Goal: Information Seeking & Learning: Learn about a topic

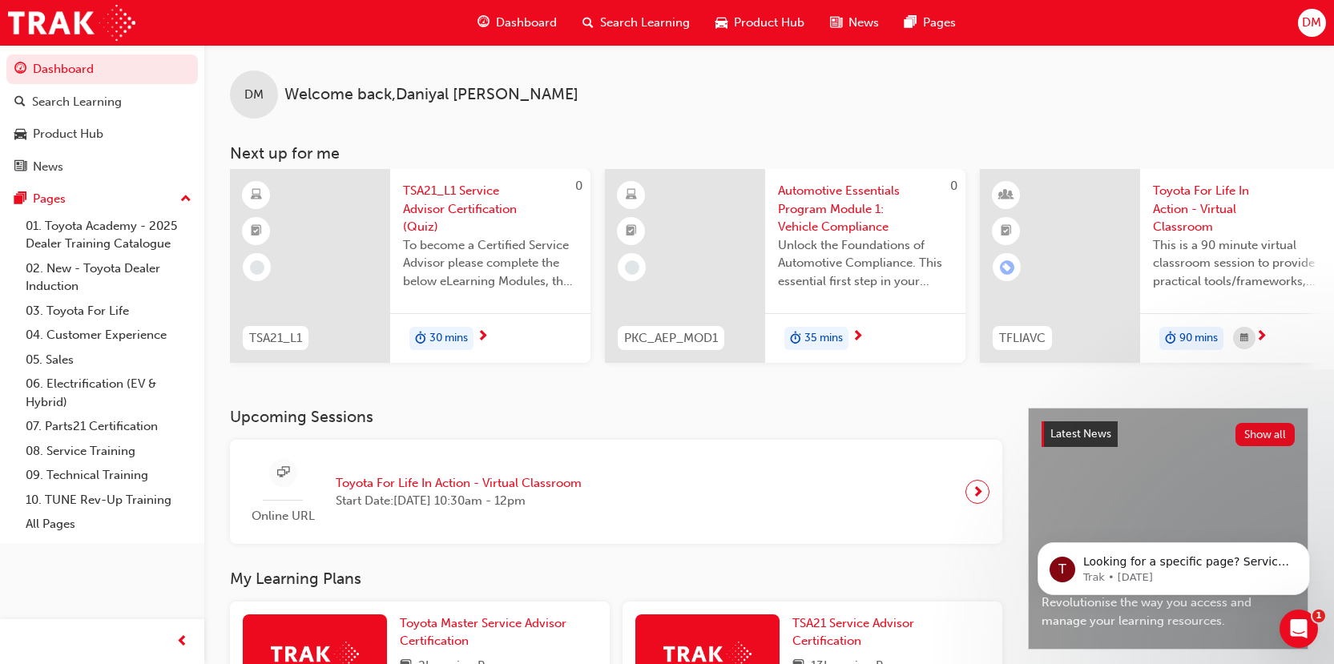
click at [819, 331] on span "35 mins" at bounding box center [824, 338] width 38 height 18
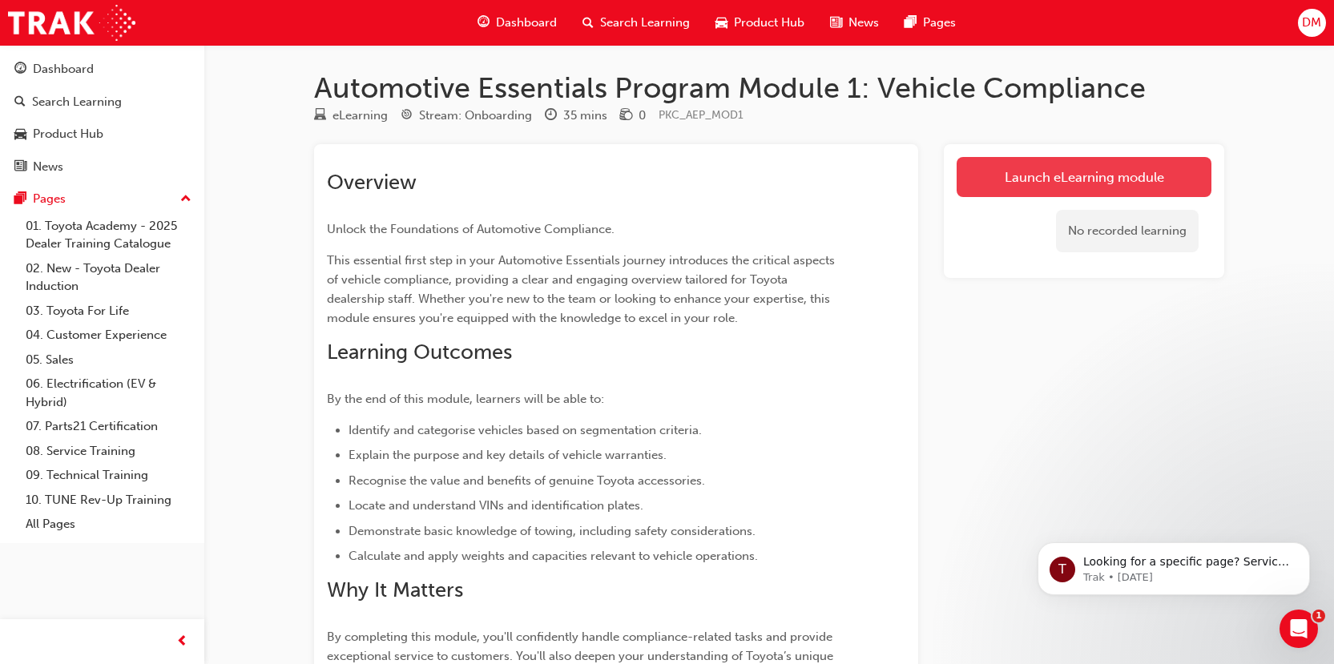
click at [1019, 187] on link "Launch eLearning module" at bounding box center [1084, 177] width 255 height 40
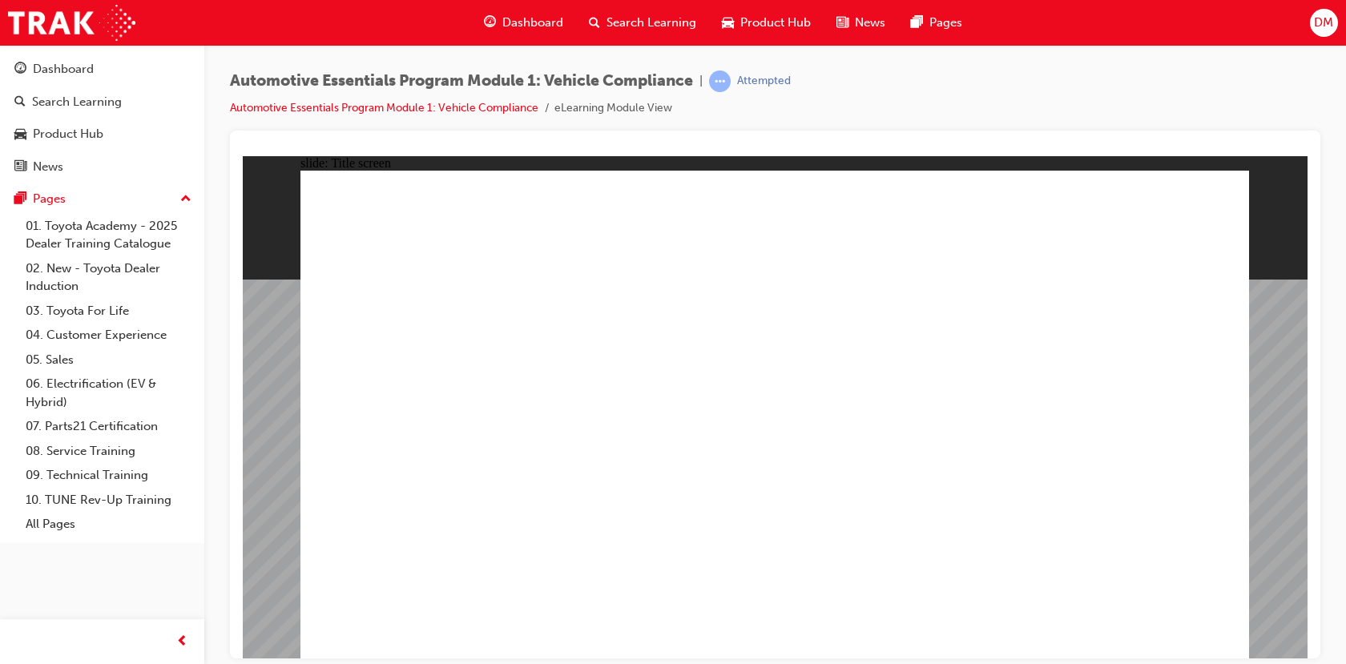
click at [1317, 272] on div at bounding box center [775, 395] width 1091 height 528
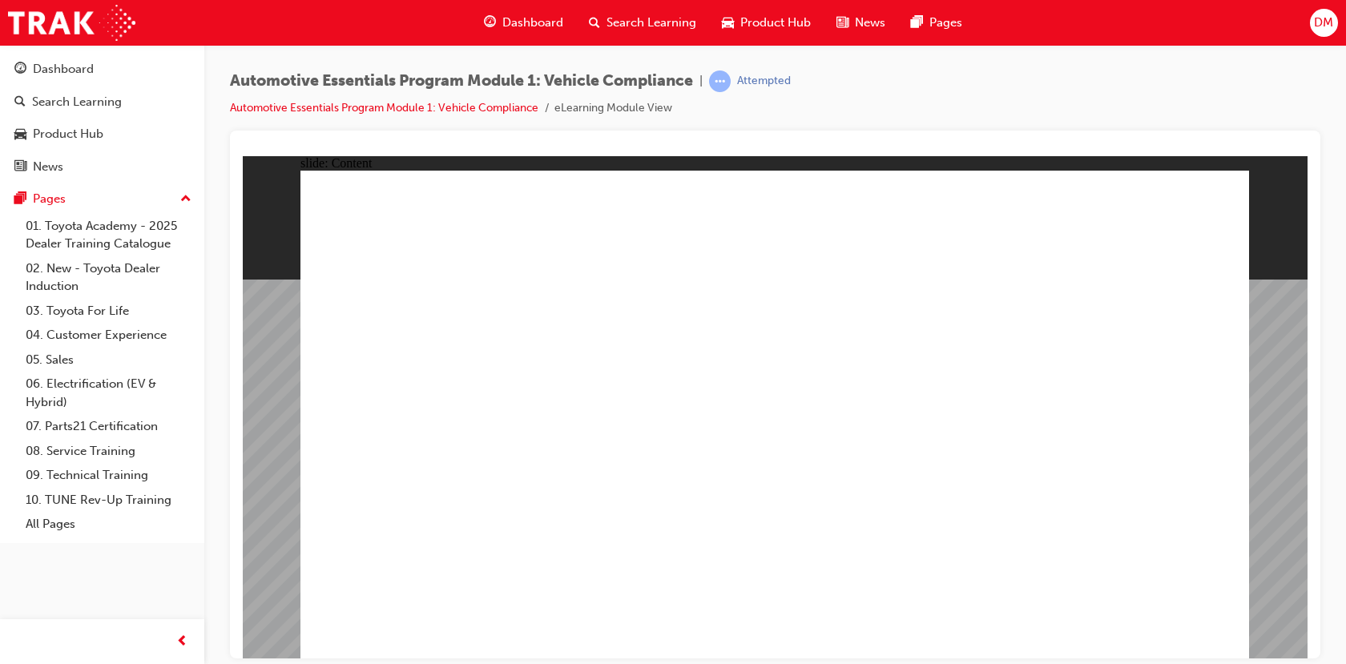
drag, startPoint x: 1204, startPoint y: 610, endPoint x: 1203, endPoint y: 624, distance: 14.4
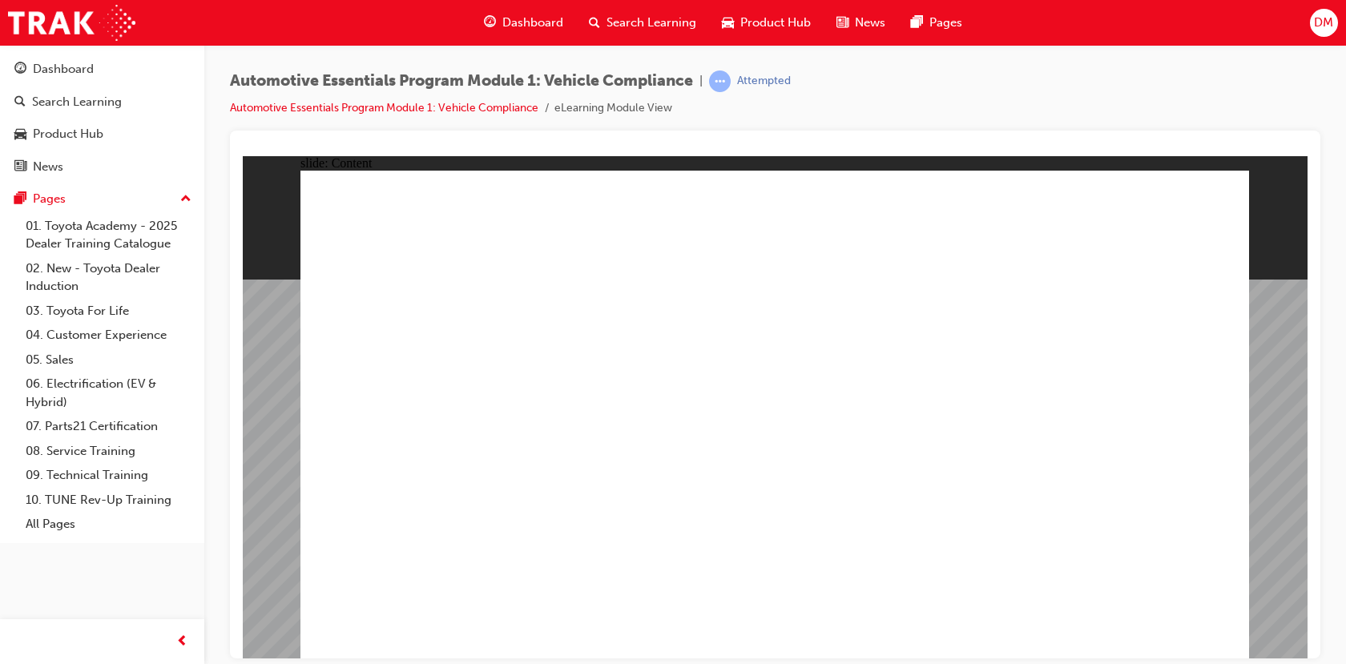
drag, startPoint x: 1181, startPoint y: 610, endPoint x: 1170, endPoint y: 620, distance: 15.3
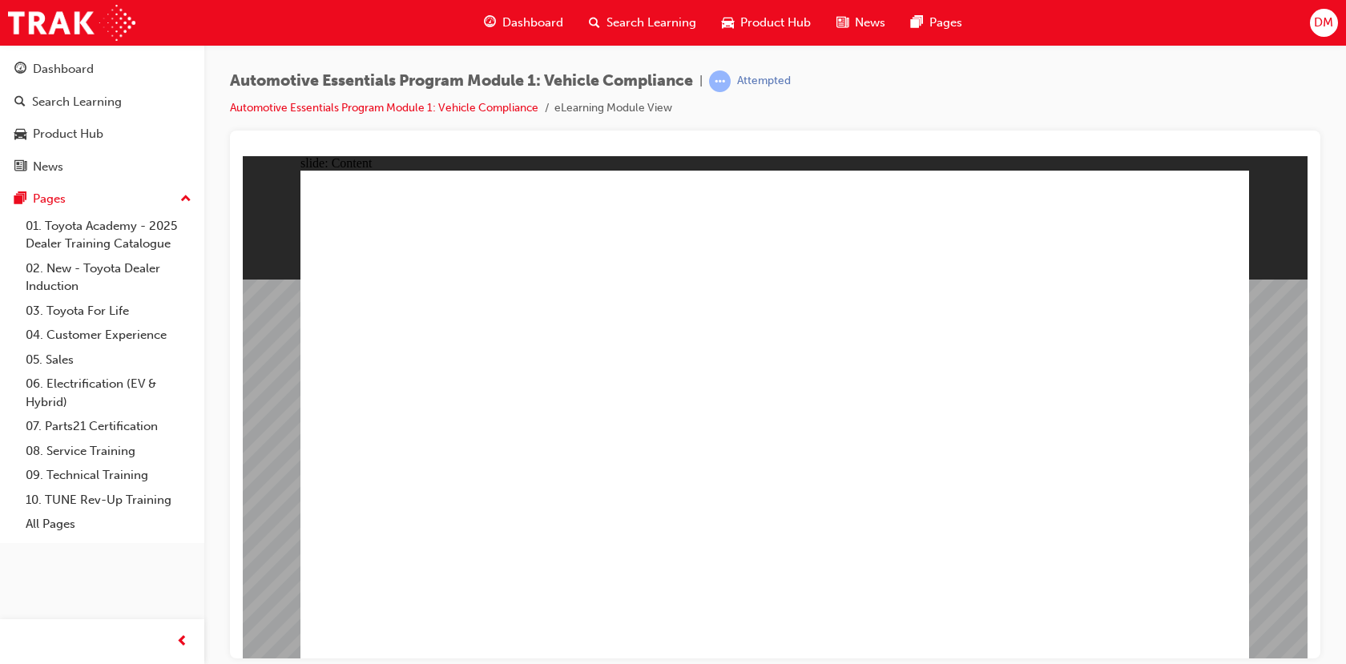
radio input "true"
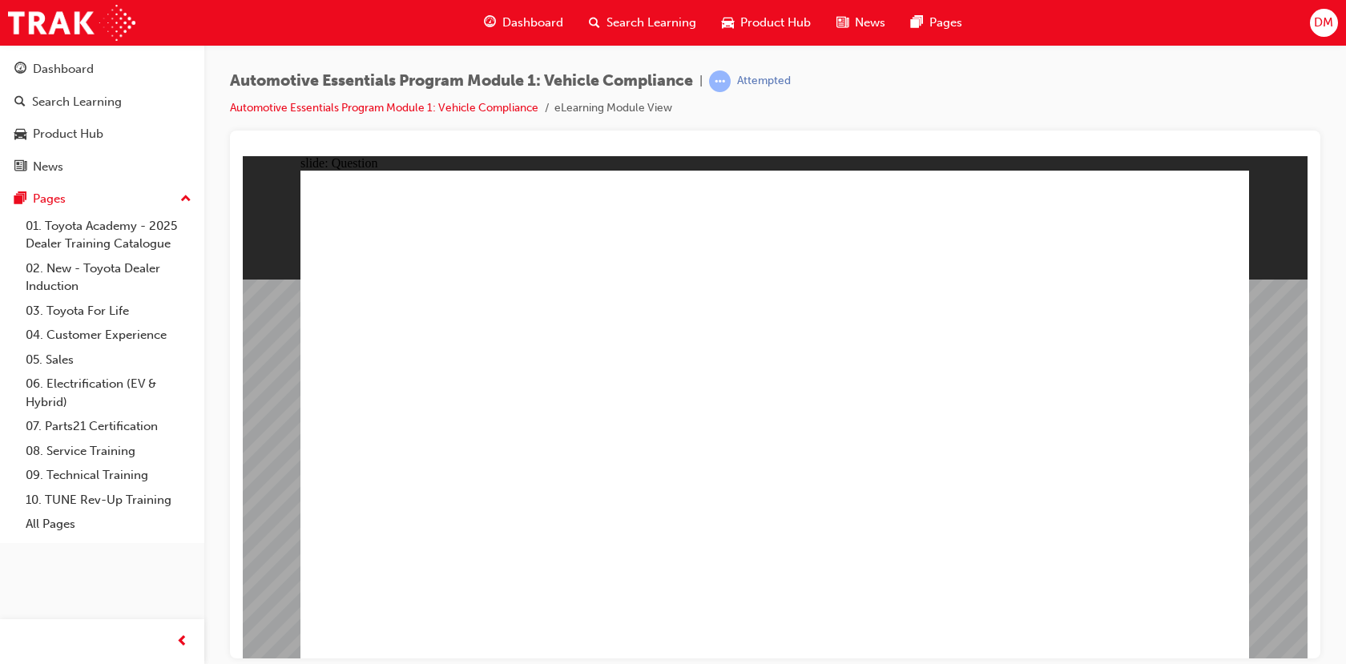
radio input "true"
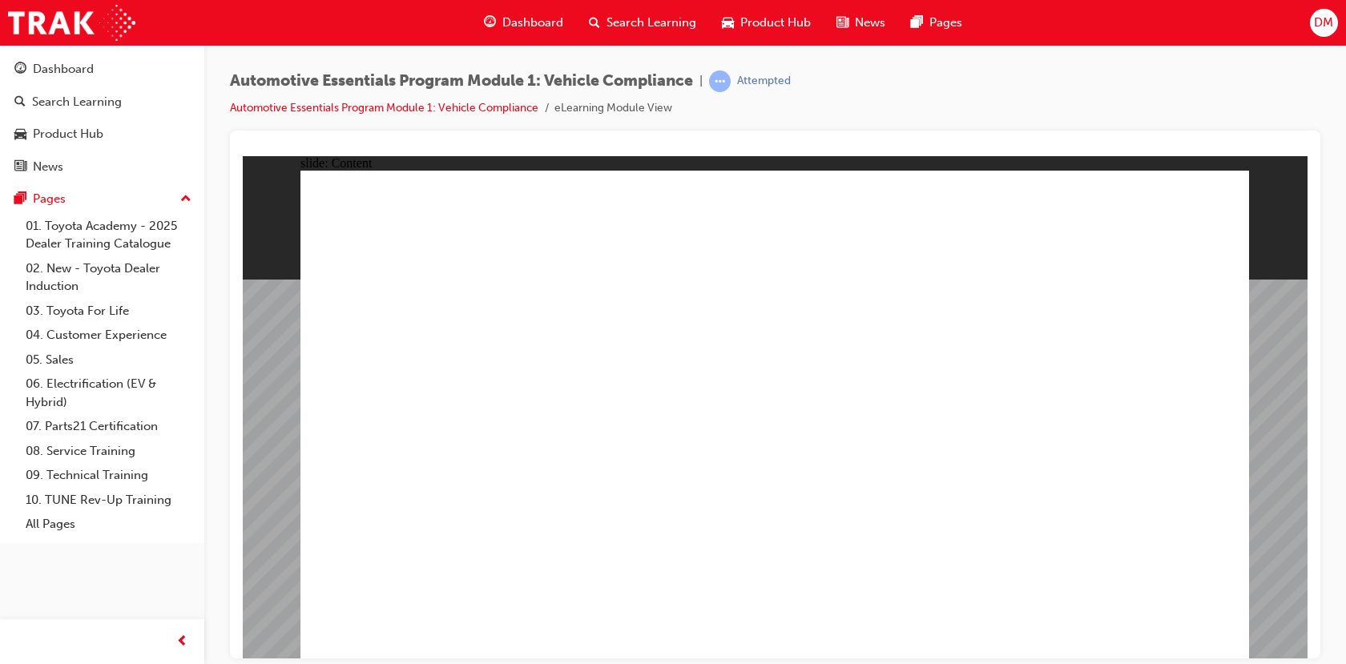
drag, startPoint x: 1053, startPoint y: 450, endPoint x: 990, endPoint y: 488, distance: 73.0
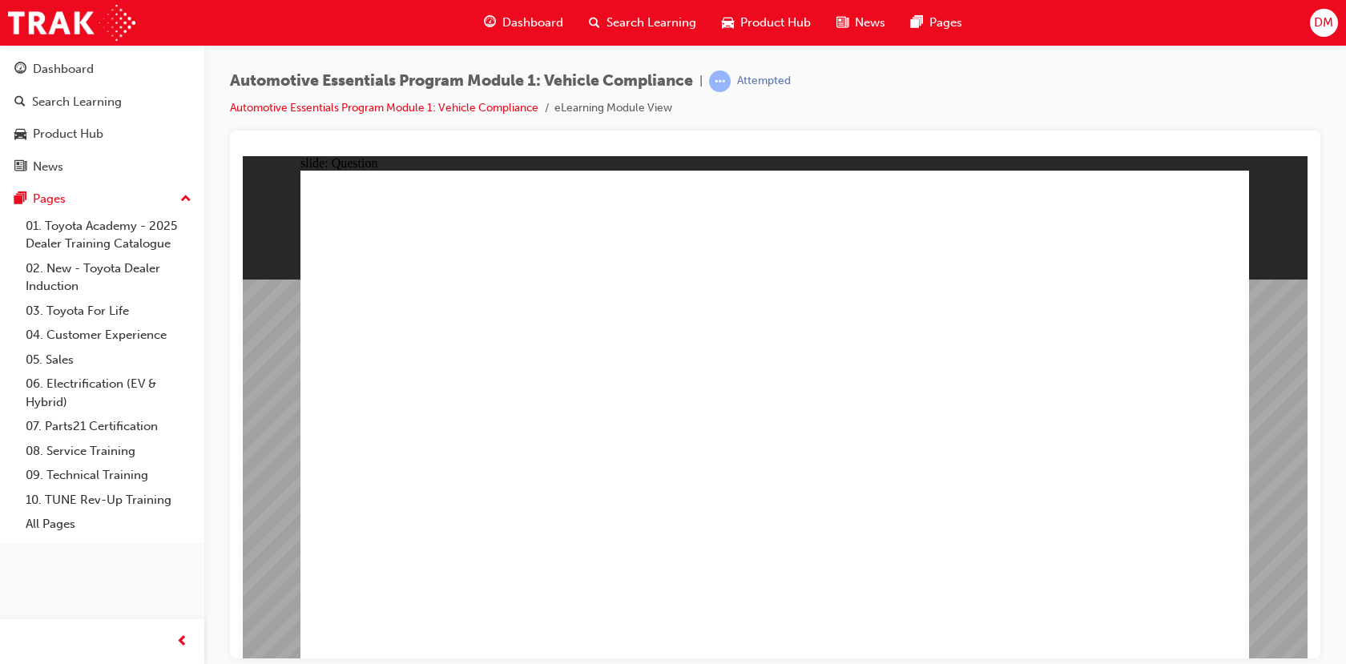
radio input "true"
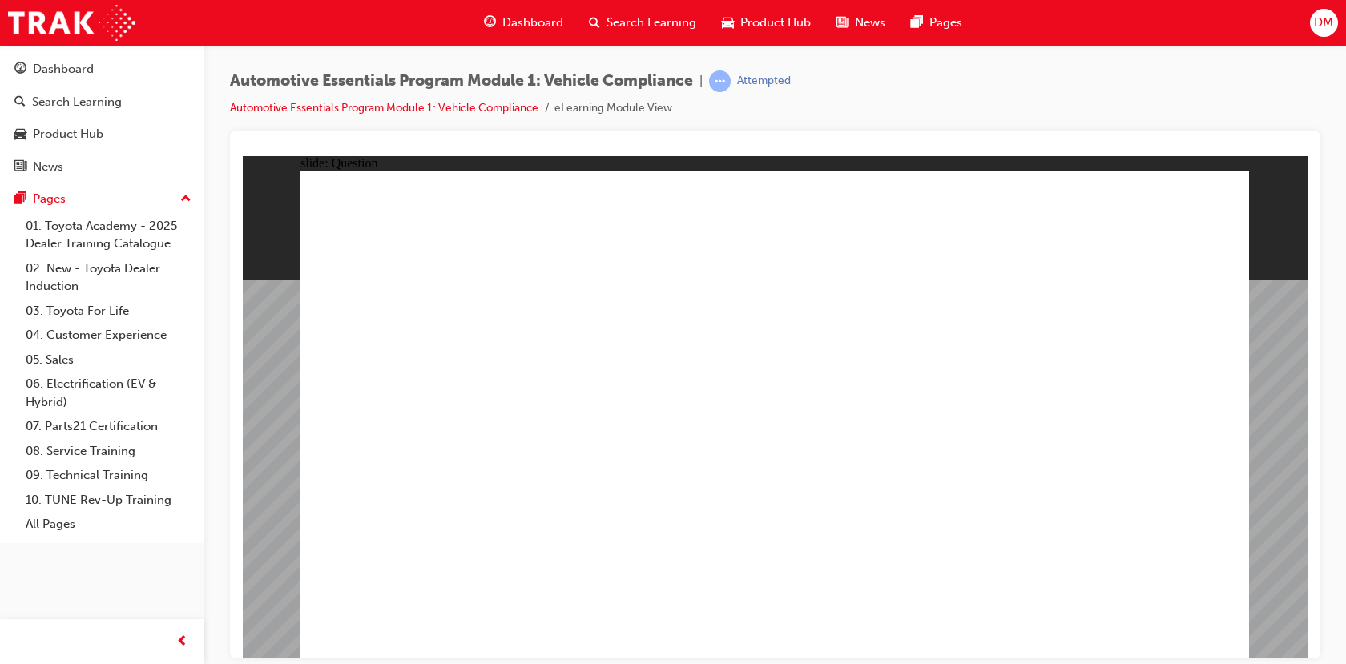
radio input "true"
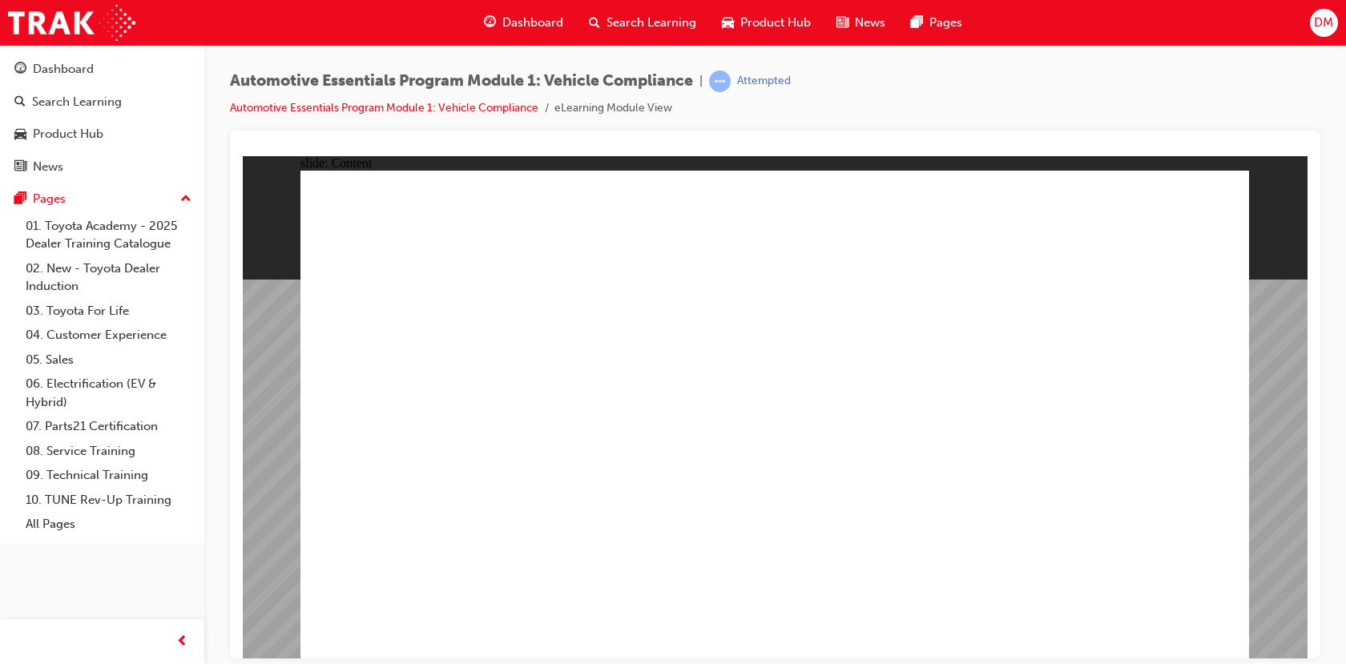
click at [1038, 136] on div at bounding box center [775, 395] width 1091 height 528
